Goal: Transaction & Acquisition: Purchase product/service

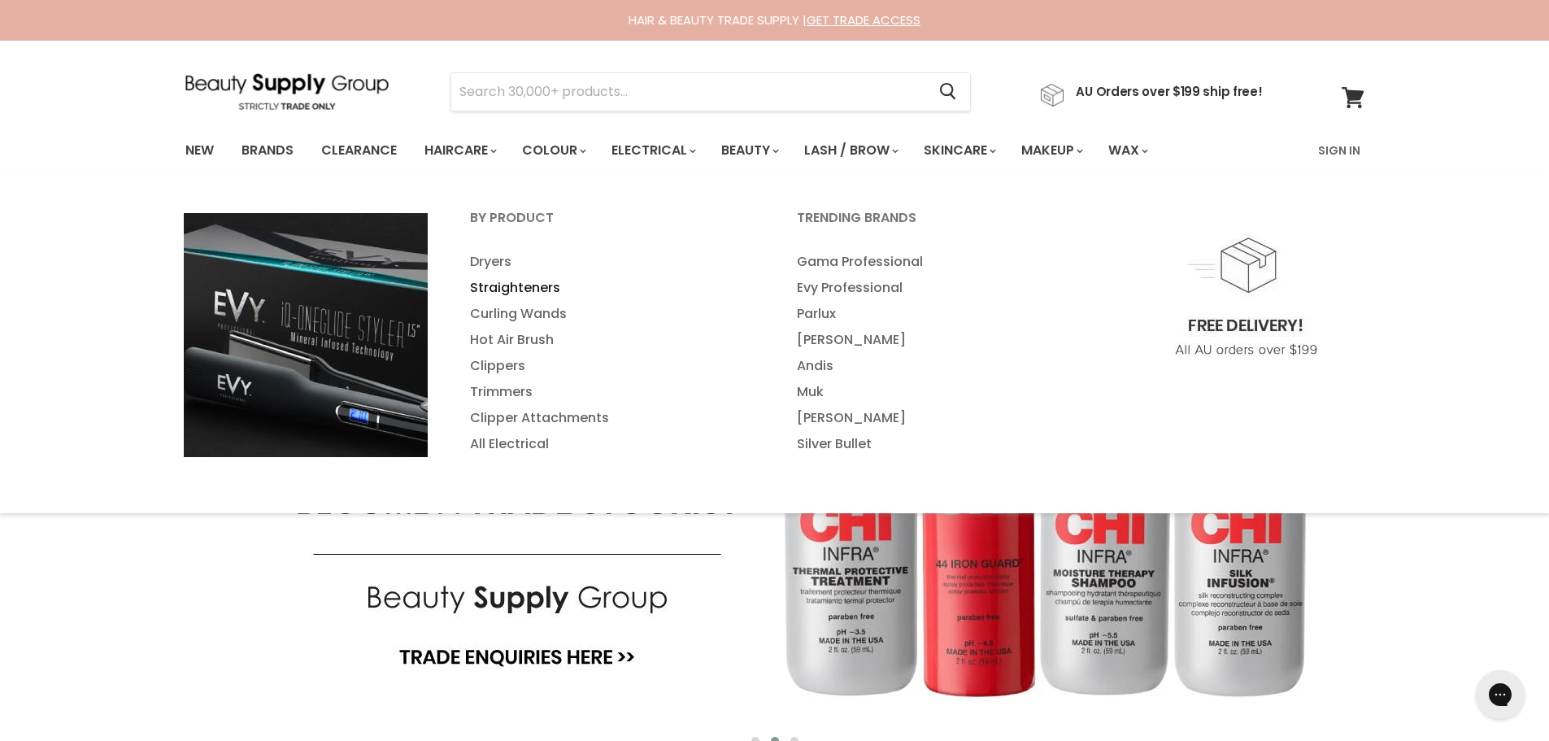
click at [523, 292] on link "Straighteners" at bounding box center [612, 288] width 324 height 26
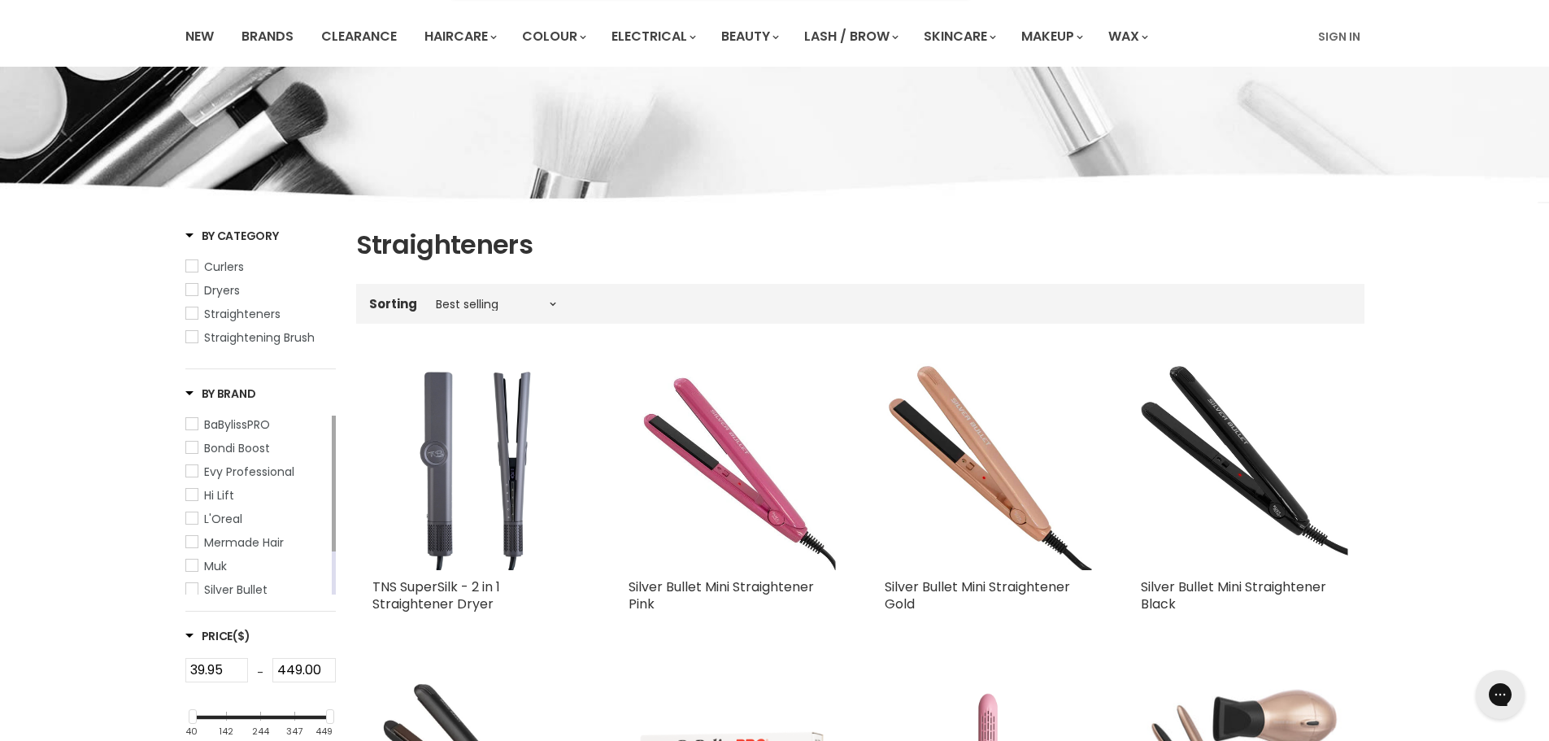
scroll to position [163, 0]
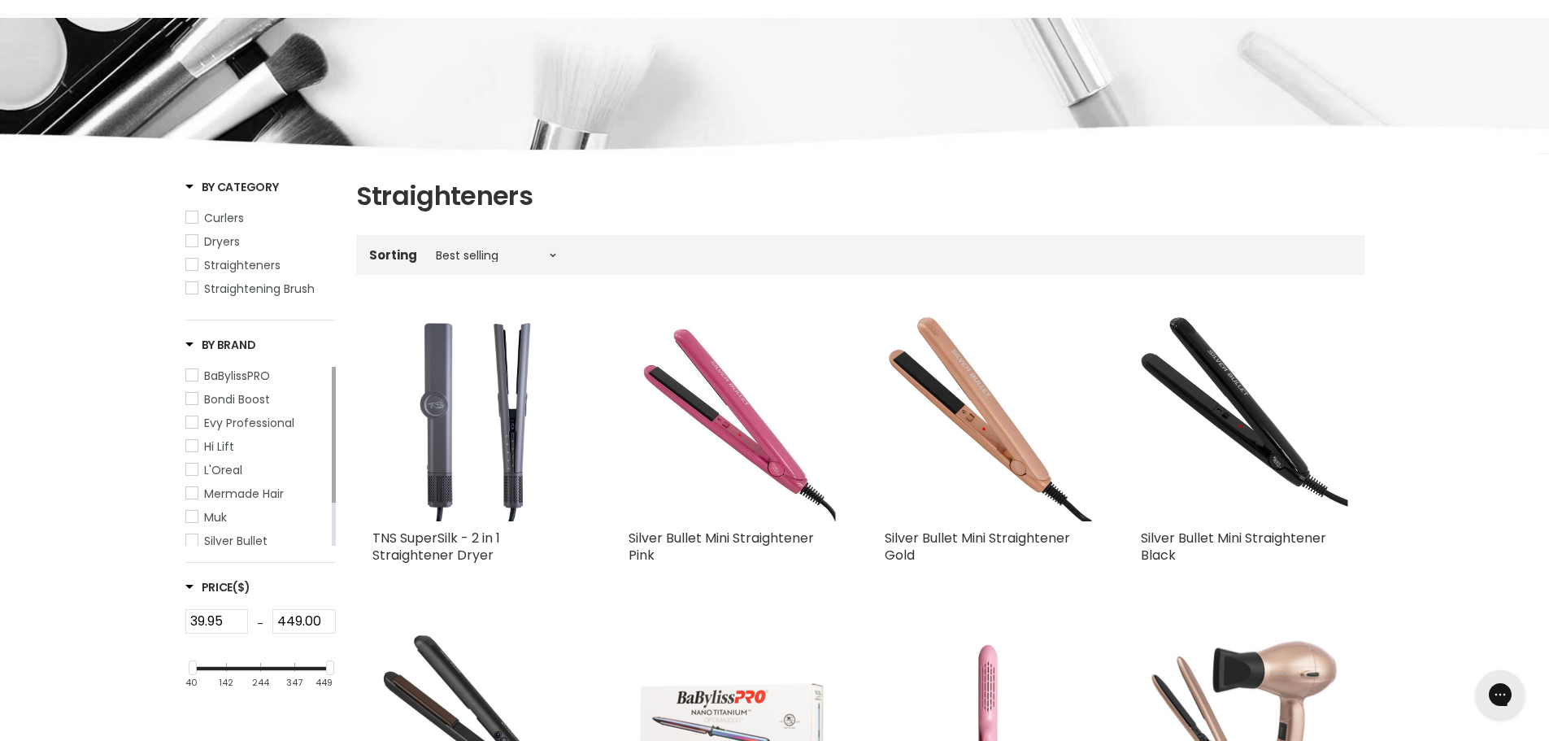
click at [197, 259] on span "Straighteners" at bounding box center [191, 264] width 11 height 11
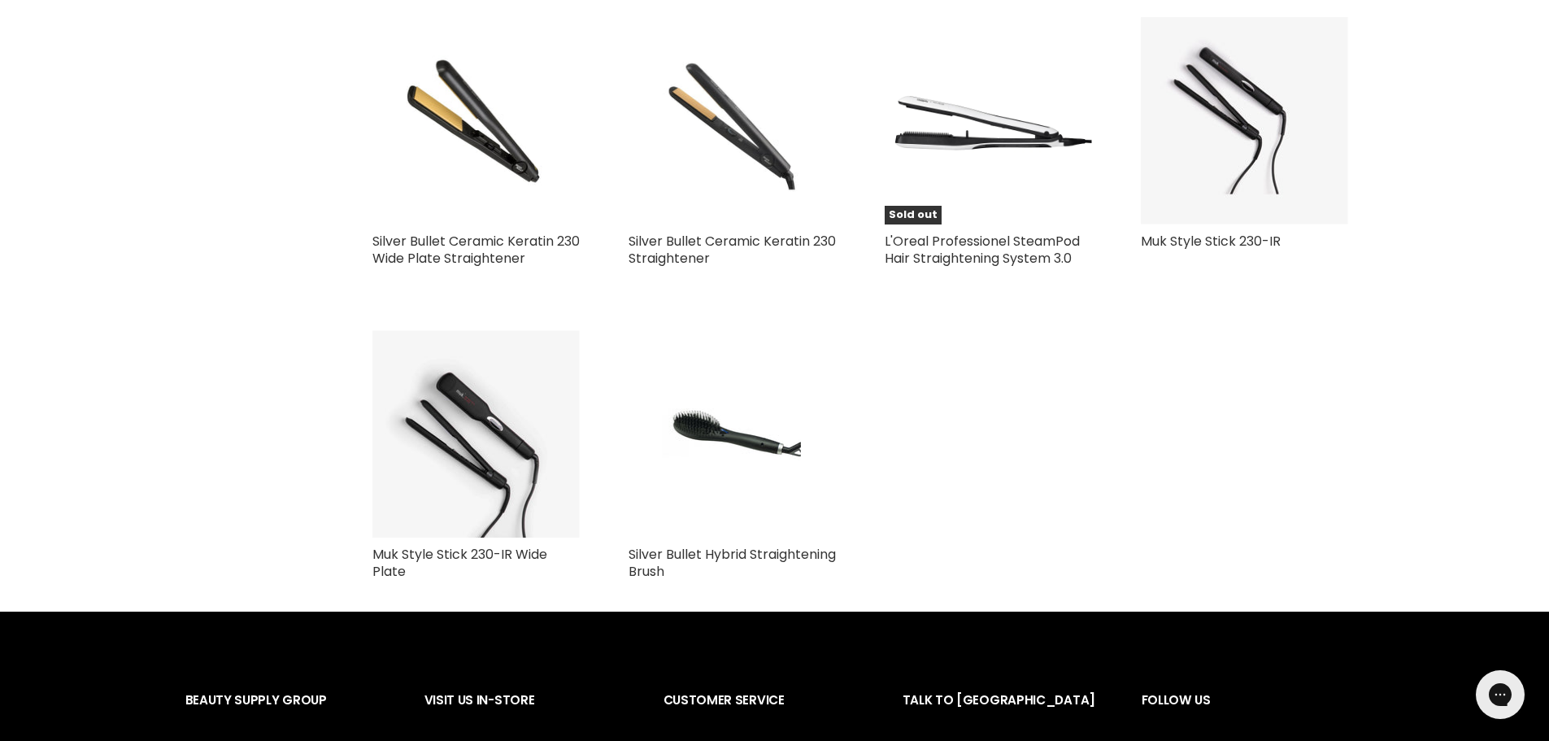
scroll to position [2358, 0]
